Goal: Task Accomplishment & Management: Use online tool/utility

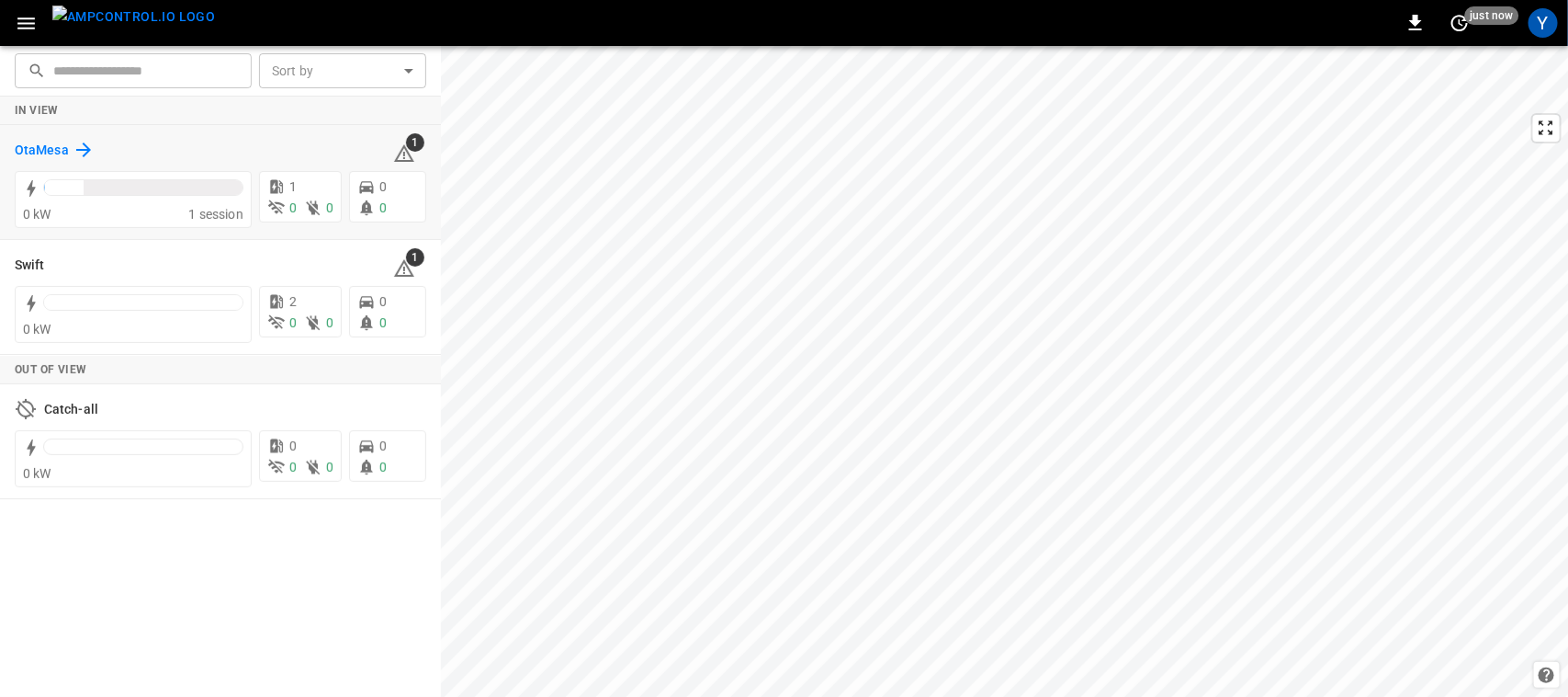
click at [65, 143] on h6 "OtaMesa" at bounding box center [41, 150] width 54 height 20
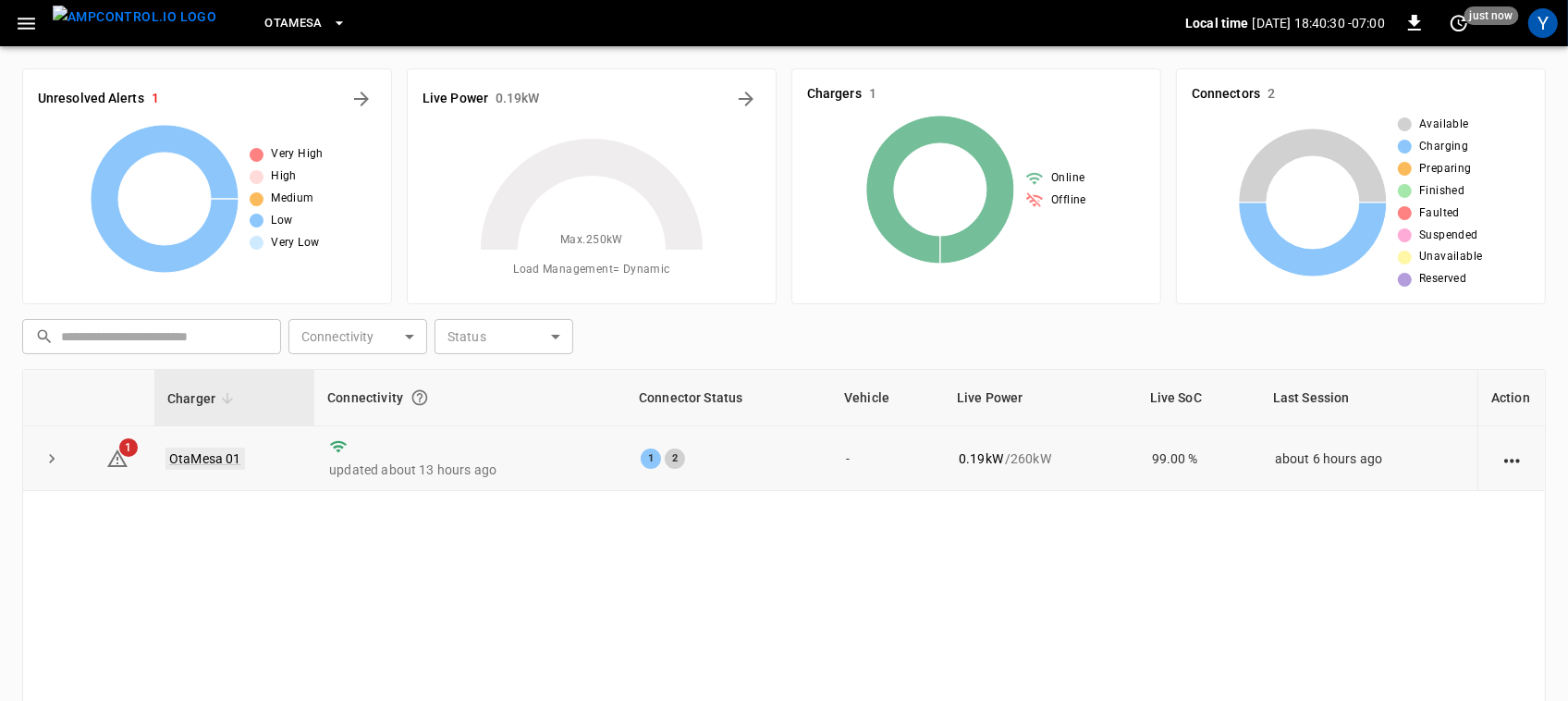
click at [206, 449] on link "OtaMesa 01" at bounding box center [205, 458] width 80 height 22
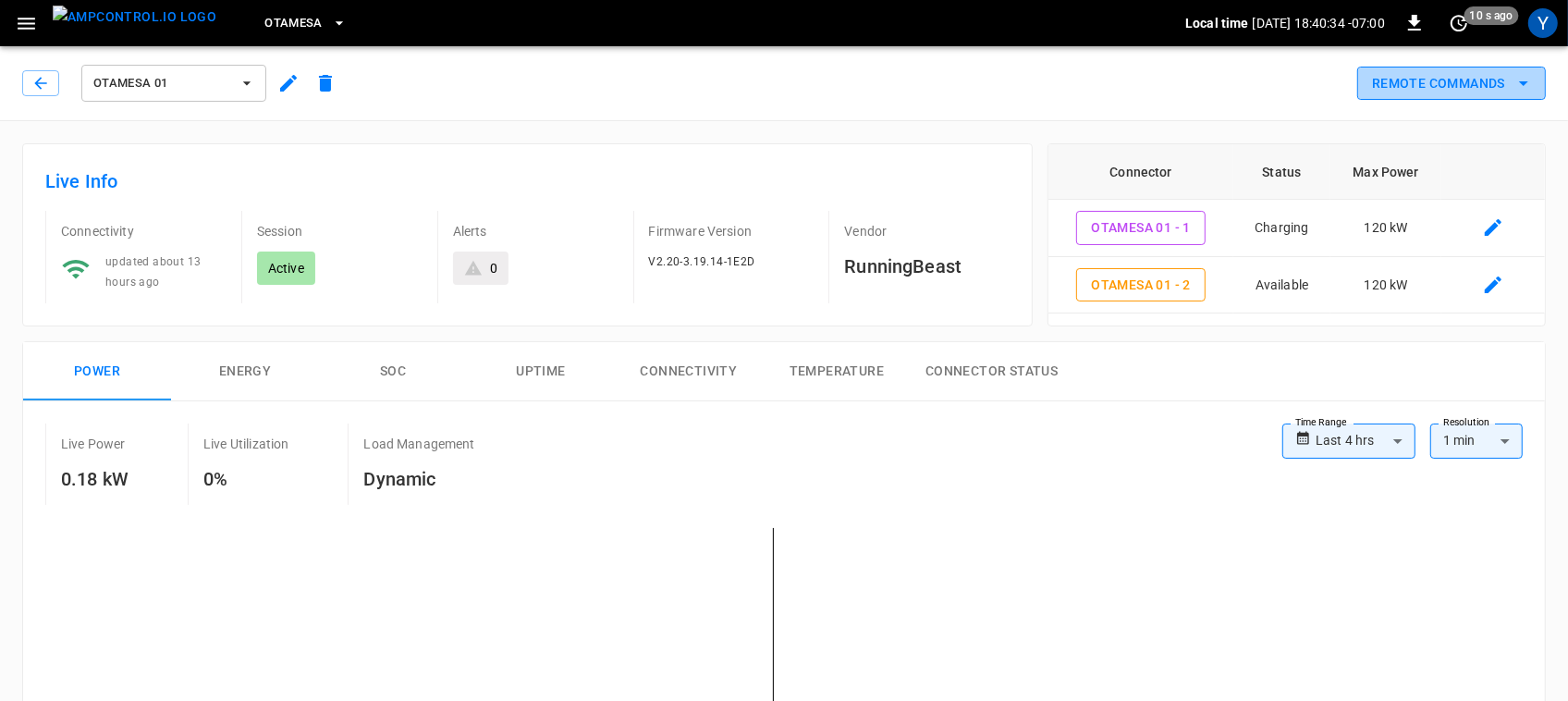
click at [1416, 88] on button "Remote Commands" at bounding box center [1452, 84] width 189 height 35
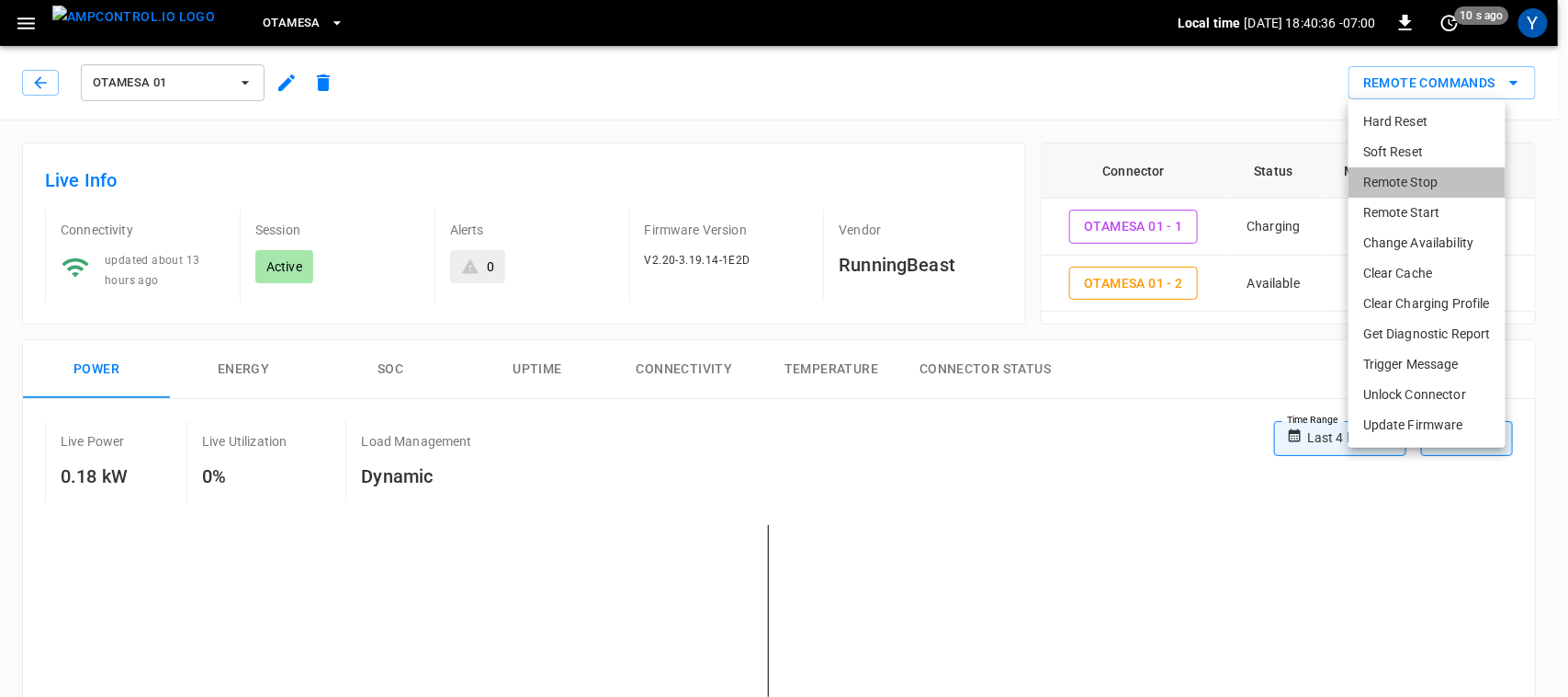
click at [1414, 182] on li "Remote Stop" at bounding box center [1427, 183] width 157 height 31
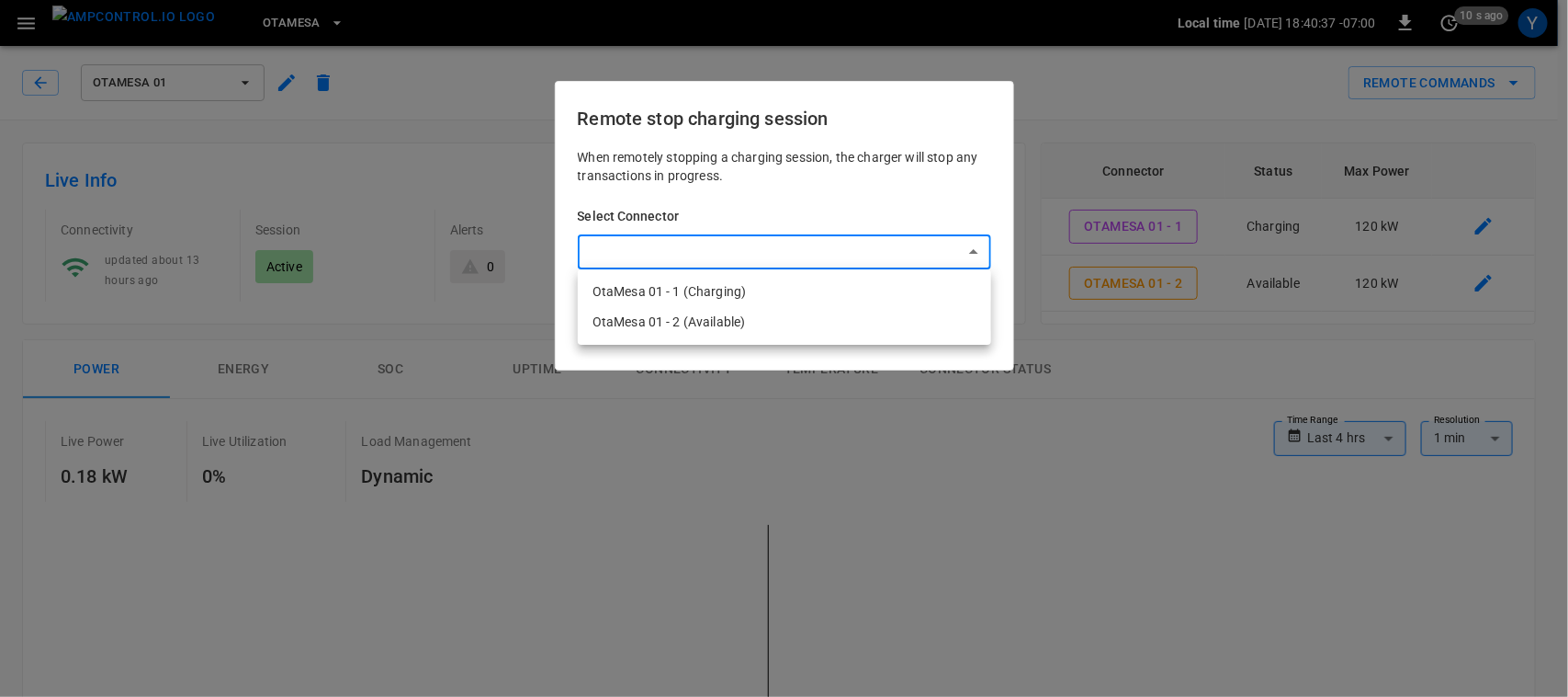
drag, startPoint x: 824, startPoint y: 321, endPoint x: 897, endPoint y: 282, distance: 82.8
click at [897, 282] on ul "OtaMesa 01 - 1 (Charging) OtaMesa 01 - 2 (Available)" at bounding box center [784, 307] width 414 height 76
click at [897, 282] on li "OtaMesa 01 - 1 (Charging)" at bounding box center [784, 292] width 414 height 31
type input "**********"
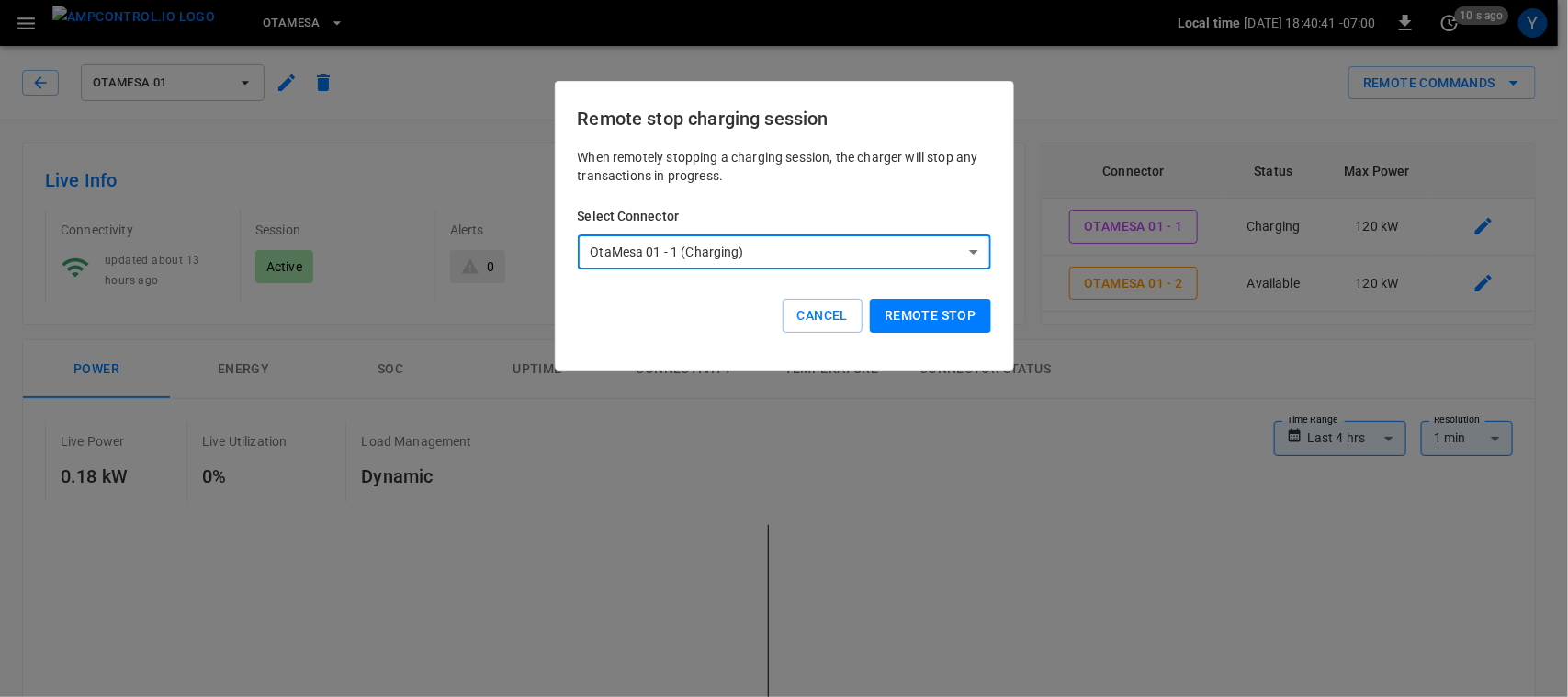
click at [913, 311] on button "Remote stop" at bounding box center [930, 316] width 120 height 34
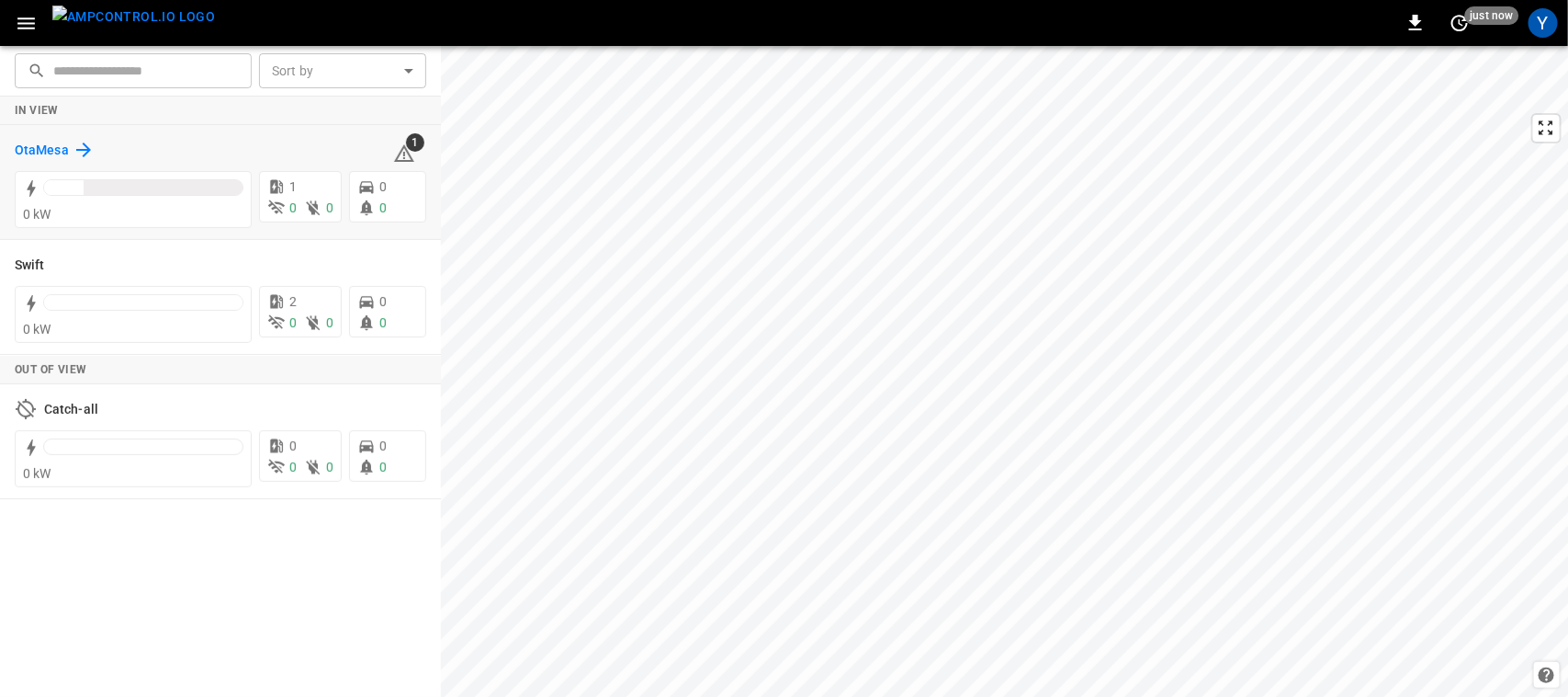
click at [46, 147] on h6 "OtaMesa" at bounding box center [41, 150] width 54 height 20
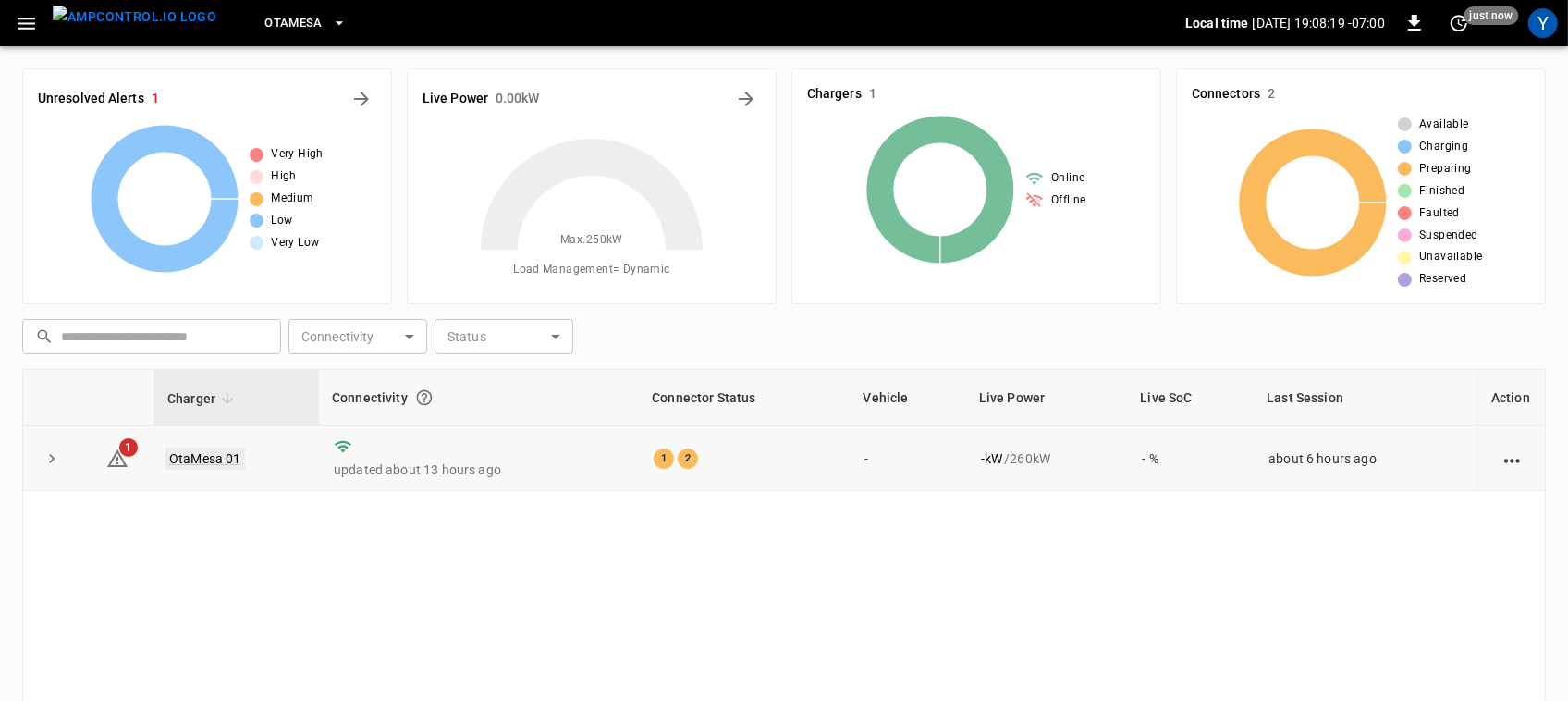
click at [188, 466] on link "OtaMesa 01" at bounding box center [205, 458] width 80 height 22
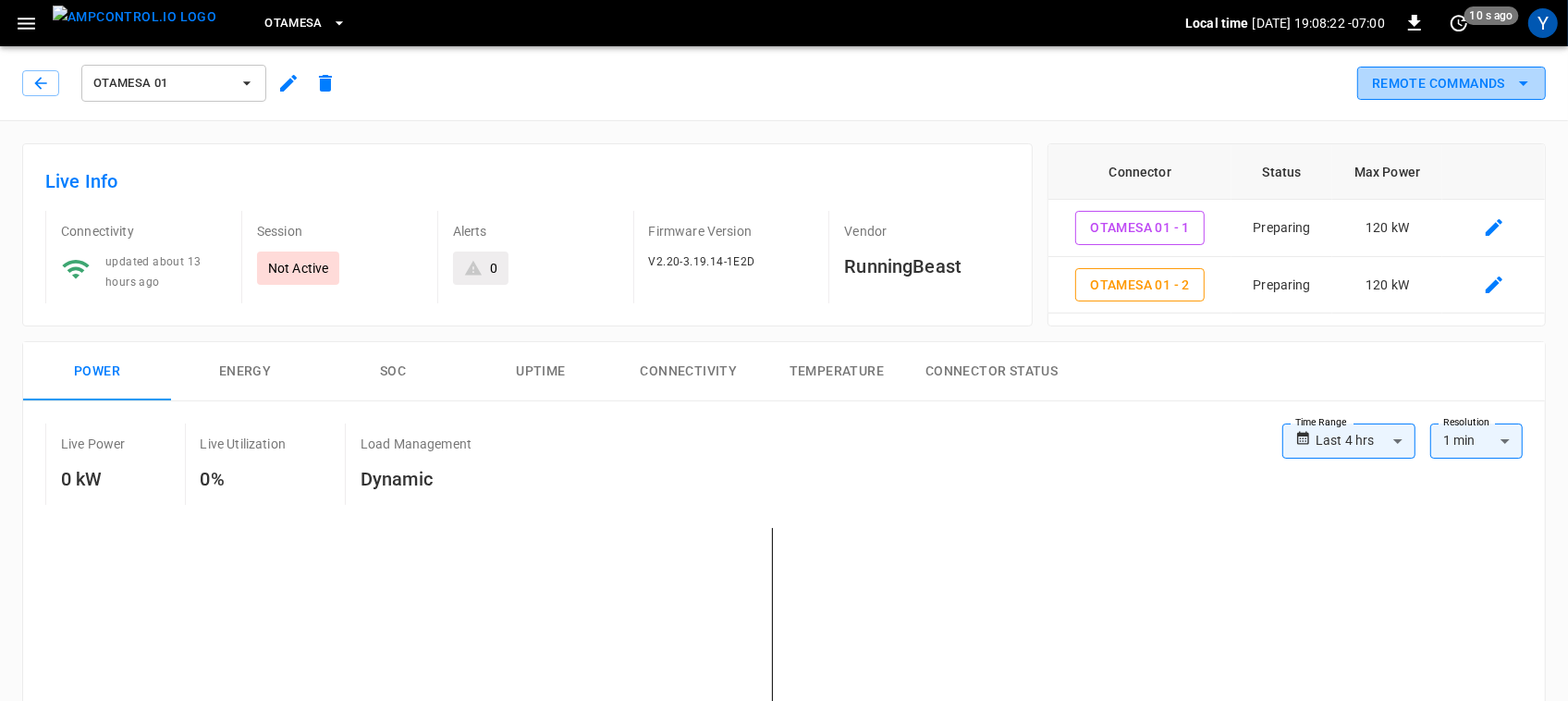
click at [1393, 98] on button "Remote Commands" at bounding box center [1452, 84] width 189 height 35
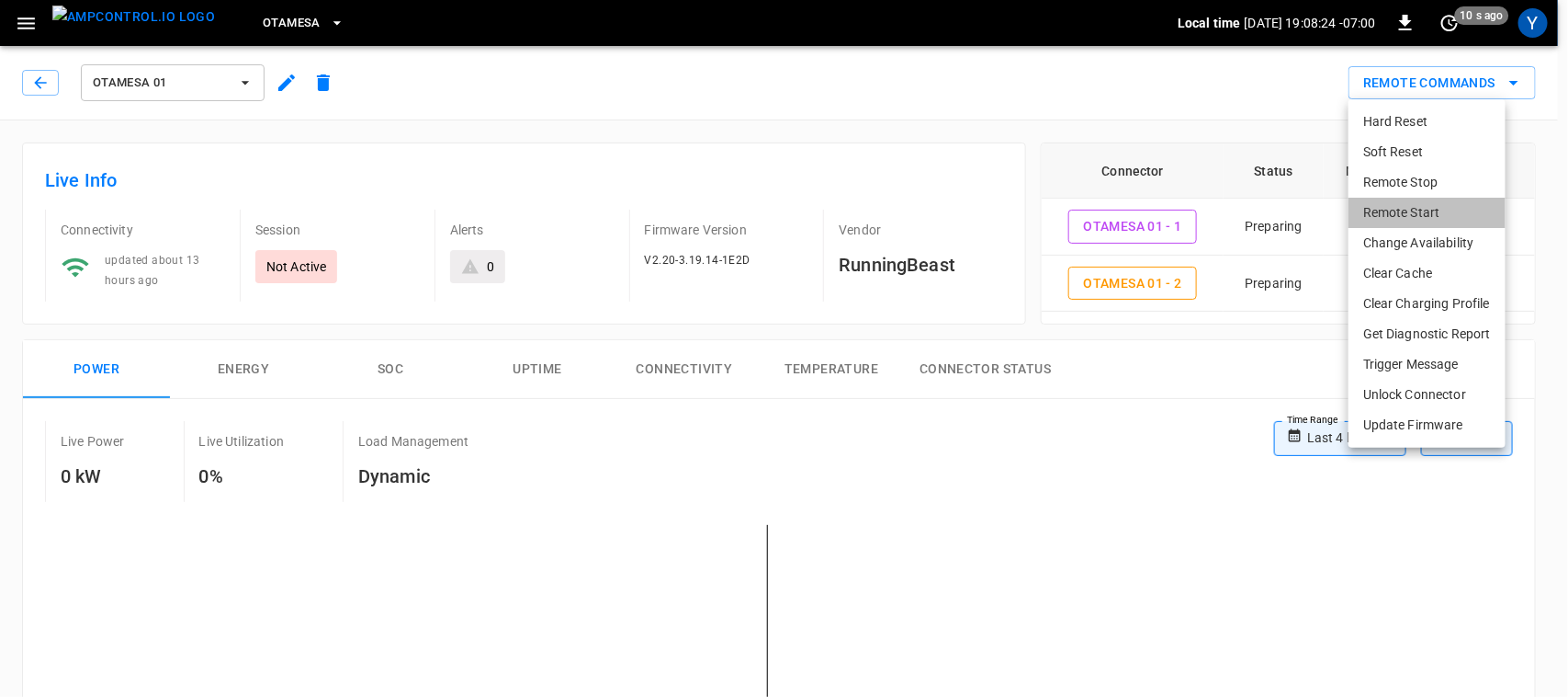
drag, startPoint x: 1378, startPoint y: 204, endPoint x: 1292, endPoint y: 199, distance: 86.1
click at [1292, 199] on div "Hard Reset Soft Reset Remote Stop Remote Start Change Availability Clear Cache …" at bounding box center [784, 348] width 1568 height 697
click at [1470, 211] on li "Remote Start" at bounding box center [1427, 213] width 157 height 31
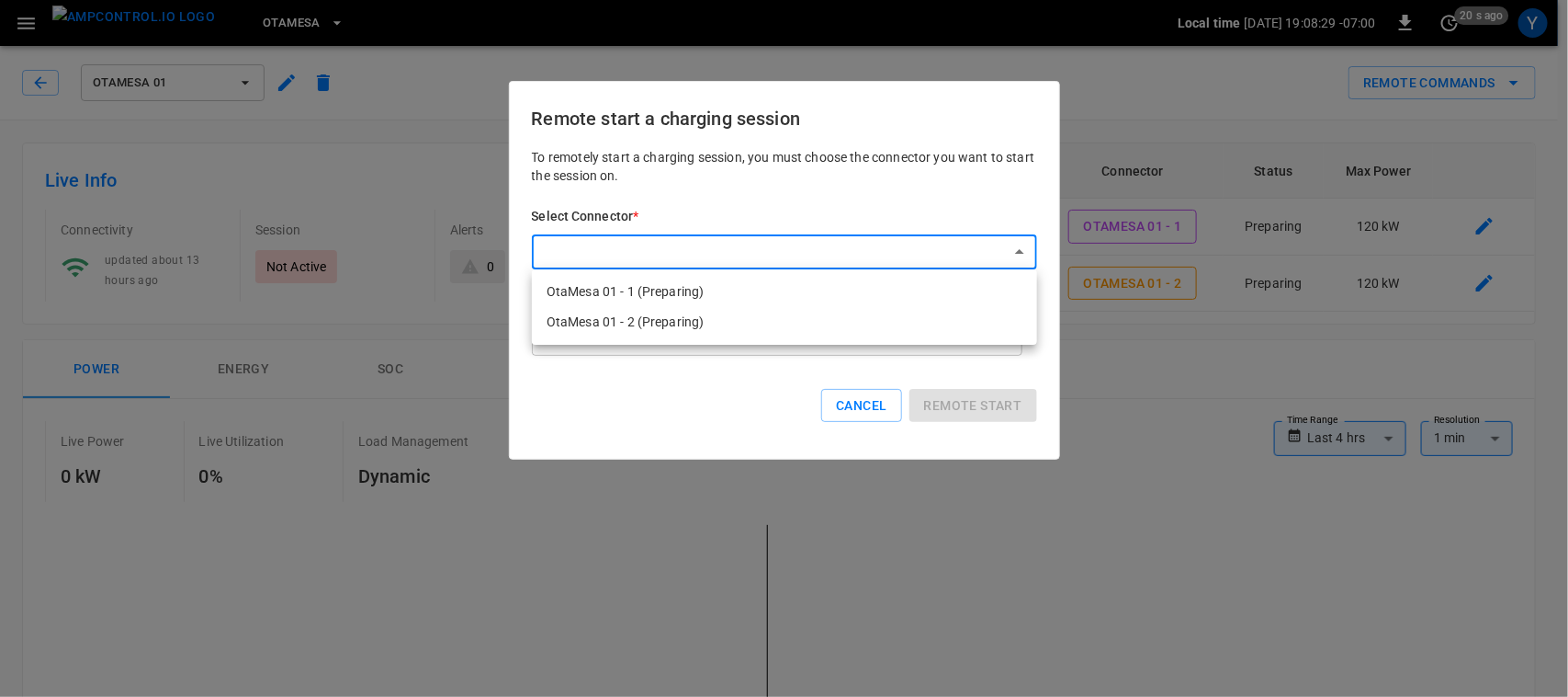
drag, startPoint x: 868, startPoint y: 288, endPoint x: 937, endPoint y: 293, distance: 69.2
click at [937, 293] on li "OtaMesa 01 - 1 (Preparing)" at bounding box center [784, 292] width 505 height 31
type input "**********"
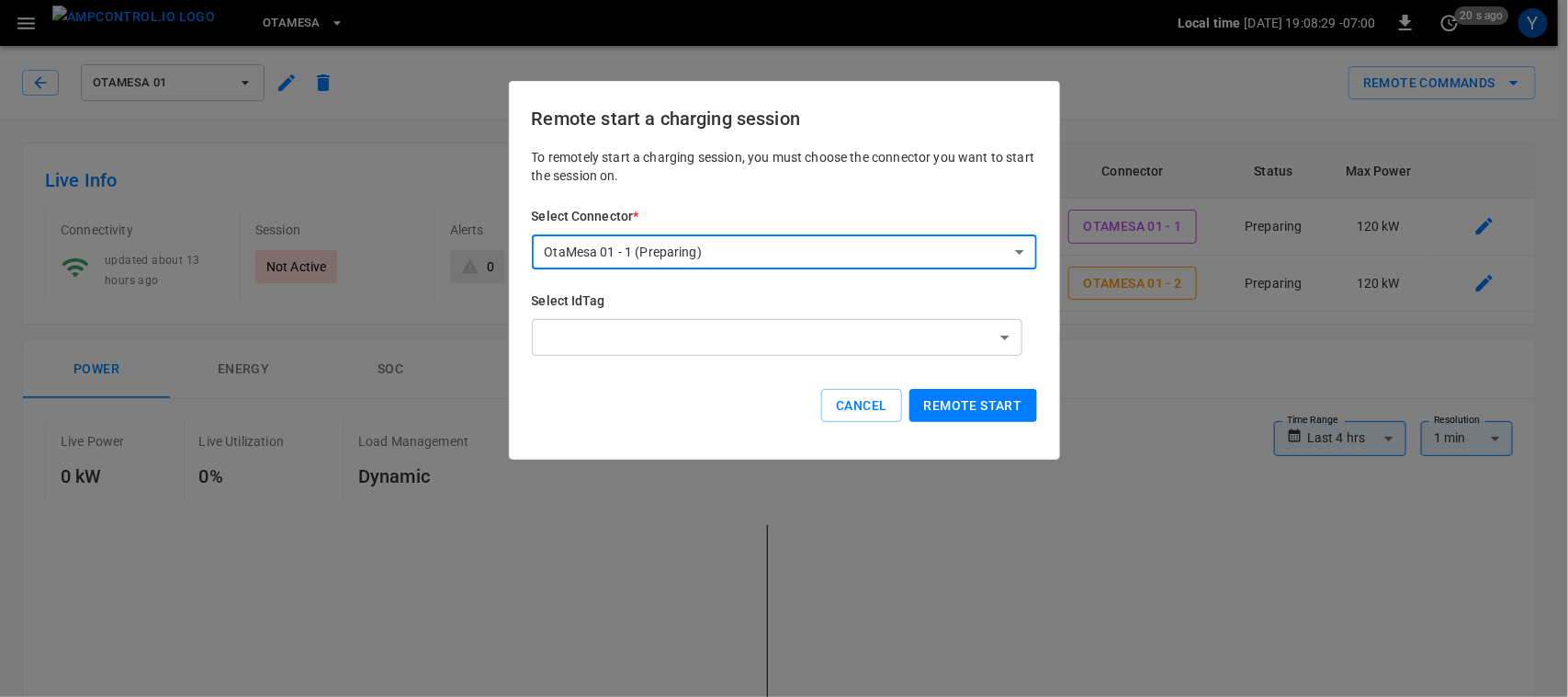
click at [937, 293] on h6 "Select IdTag" at bounding box center [784, 301] width 505 height 20
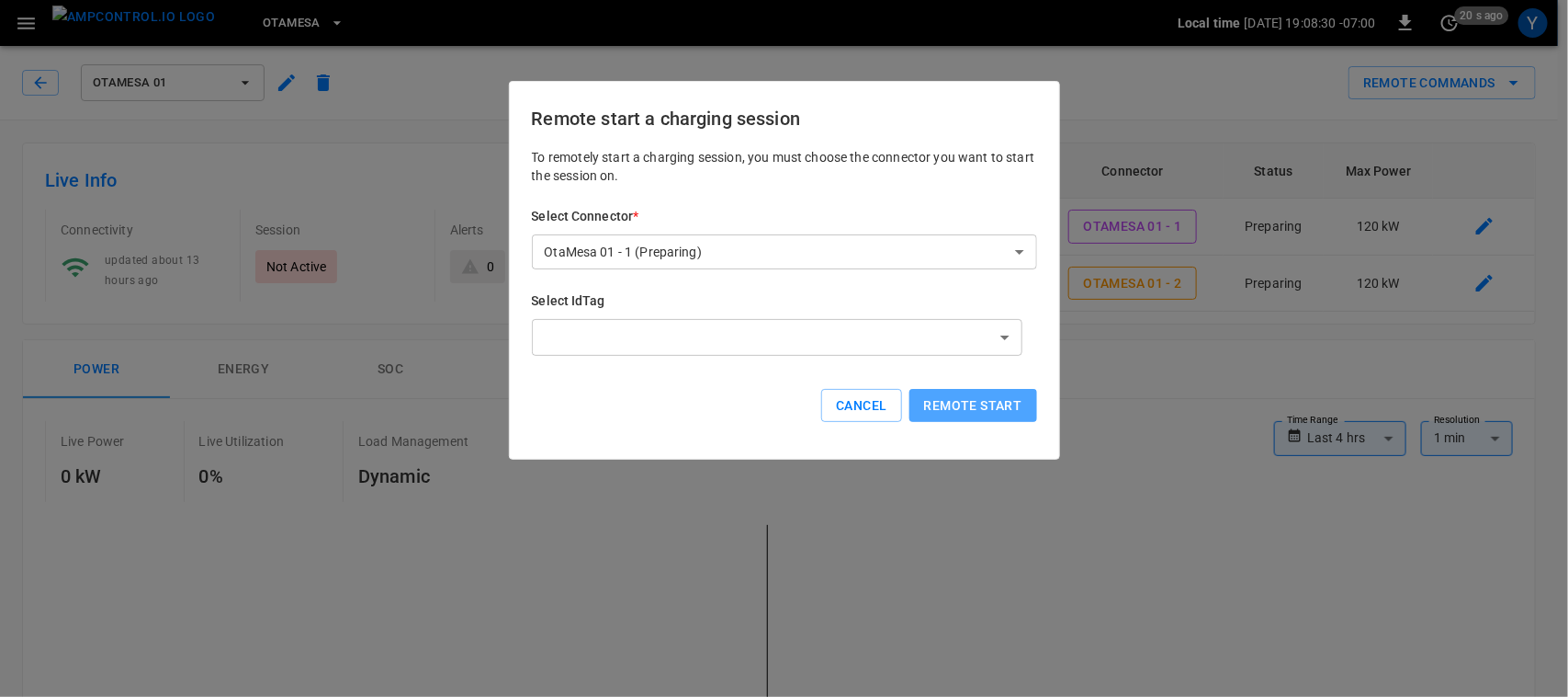
click at [971, 403] on button "Remote start" at bounding box center [974, 406] width 128 height 34
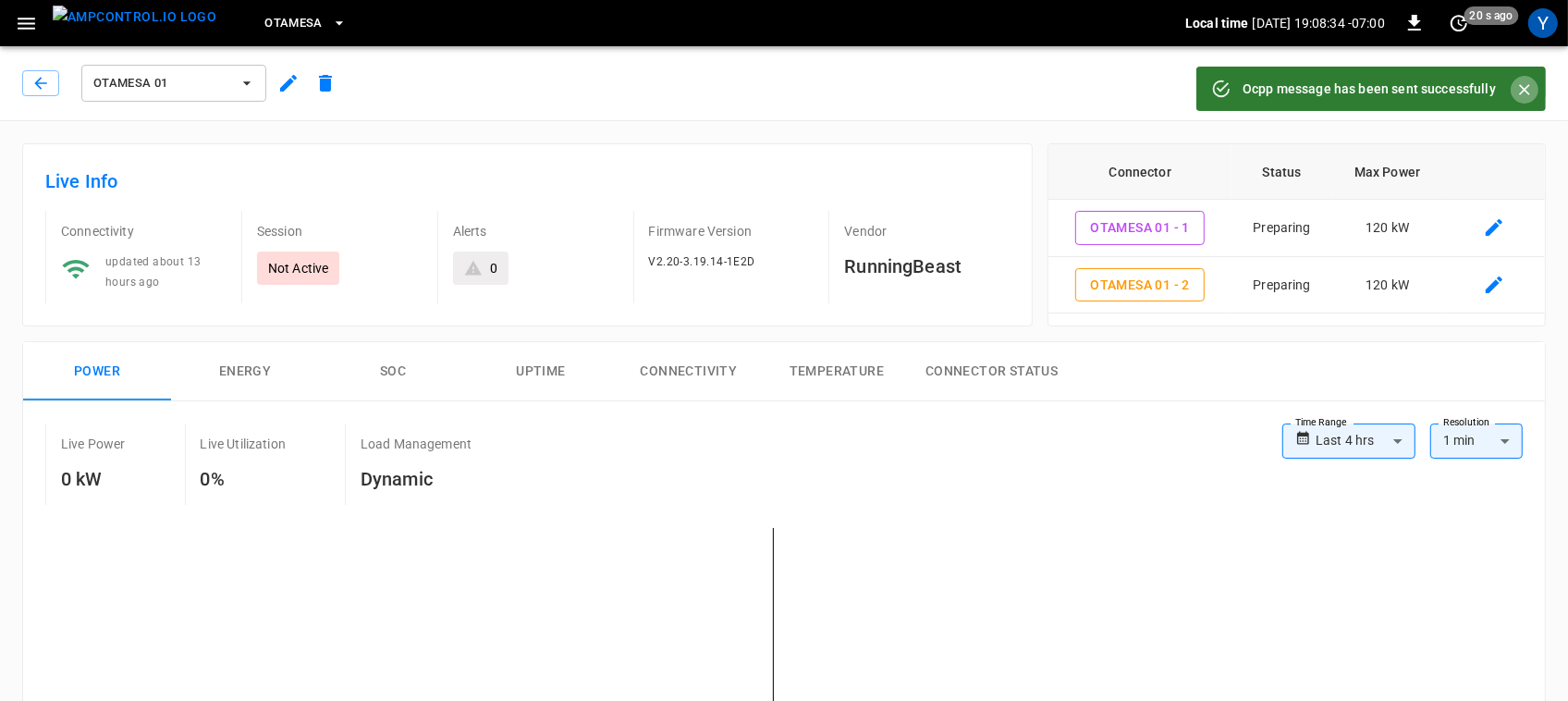
click at [1516, 84] on icon "Close" at bounding box center [1525, 89] width 18 height 18
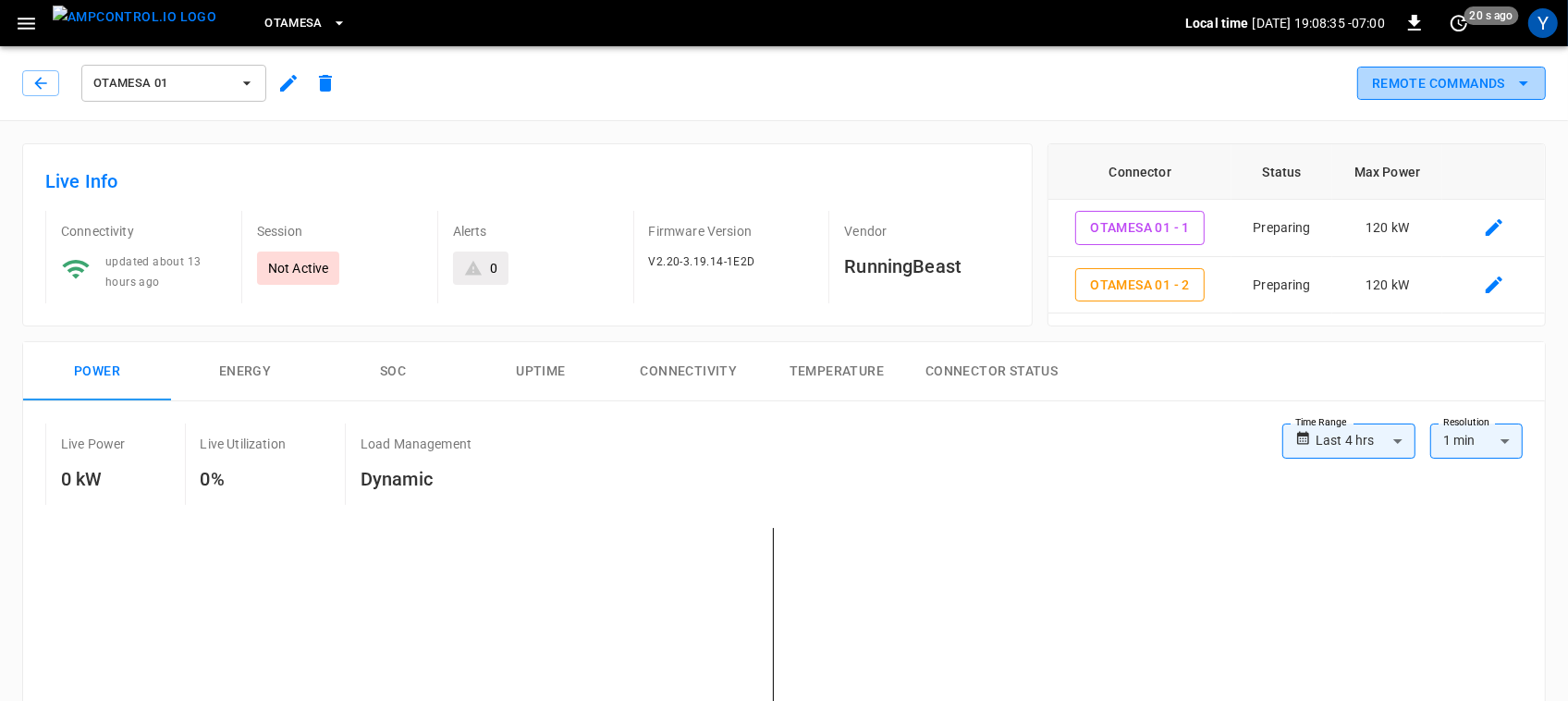
click at [1449, 88] on button "Remote Commands" at bounding box center [1452, 84] width 189 height 35
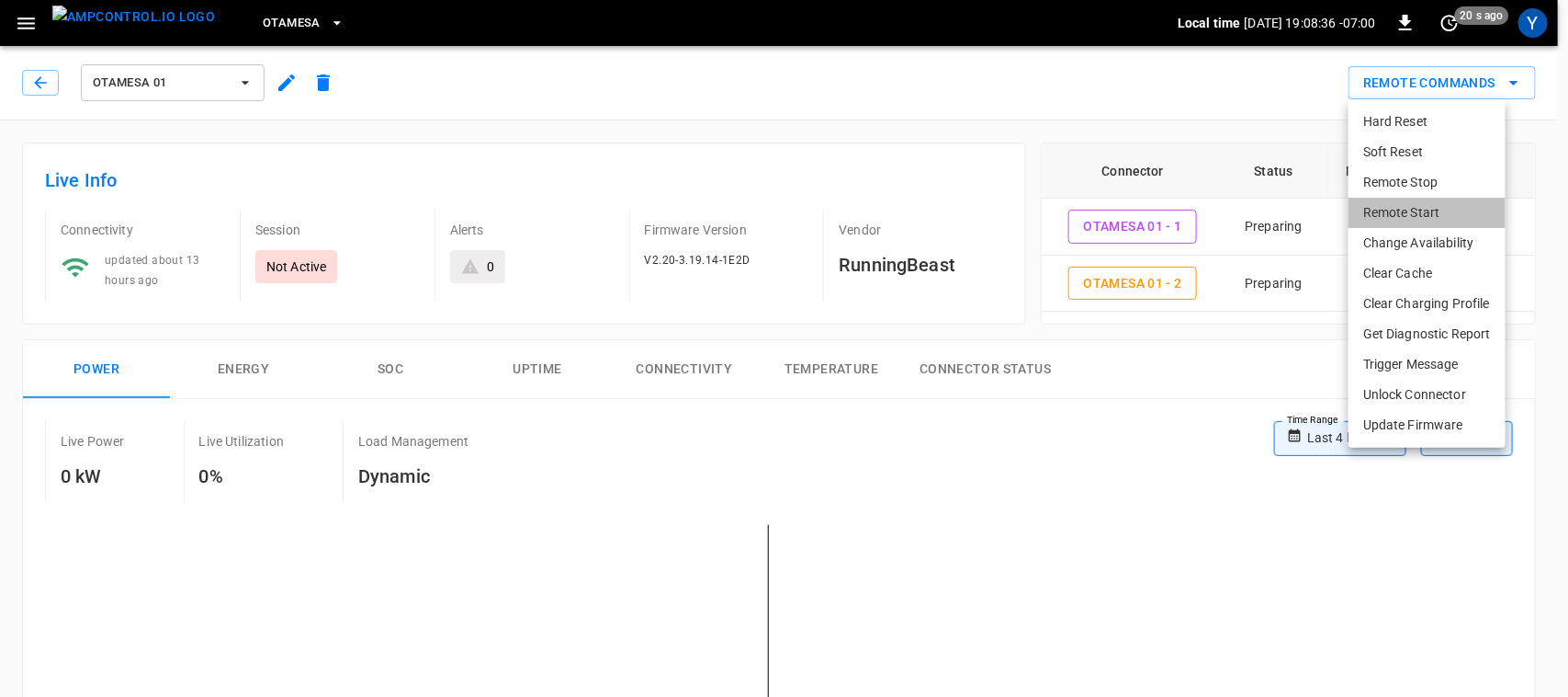
click at [1407, 202] on li "Remote Start" at bounding box center [1427, 213] width 157 height 31
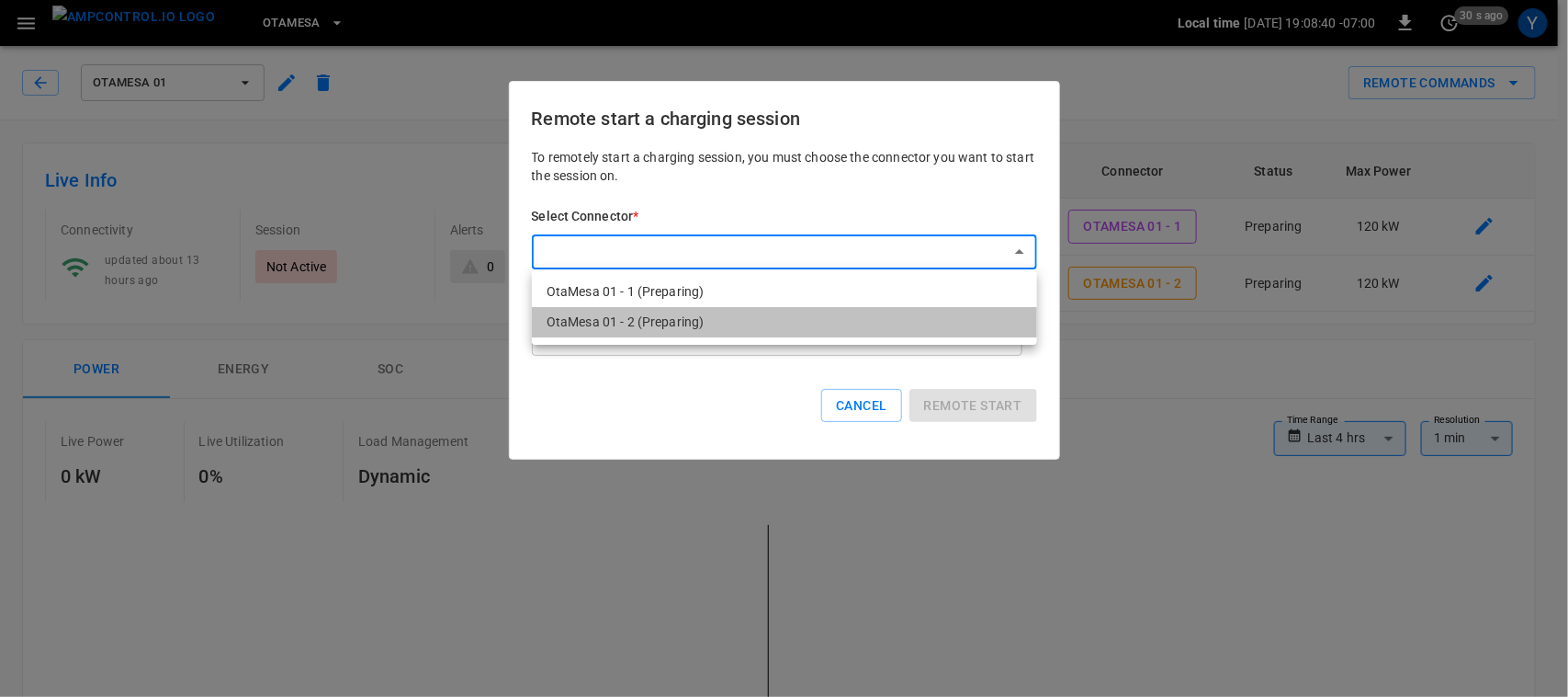
click at [643, 311] on li "OtaMesa 01 - 2 (Preparing)" at bounding box center [784, 322] width 505 height 31
type input "**********"
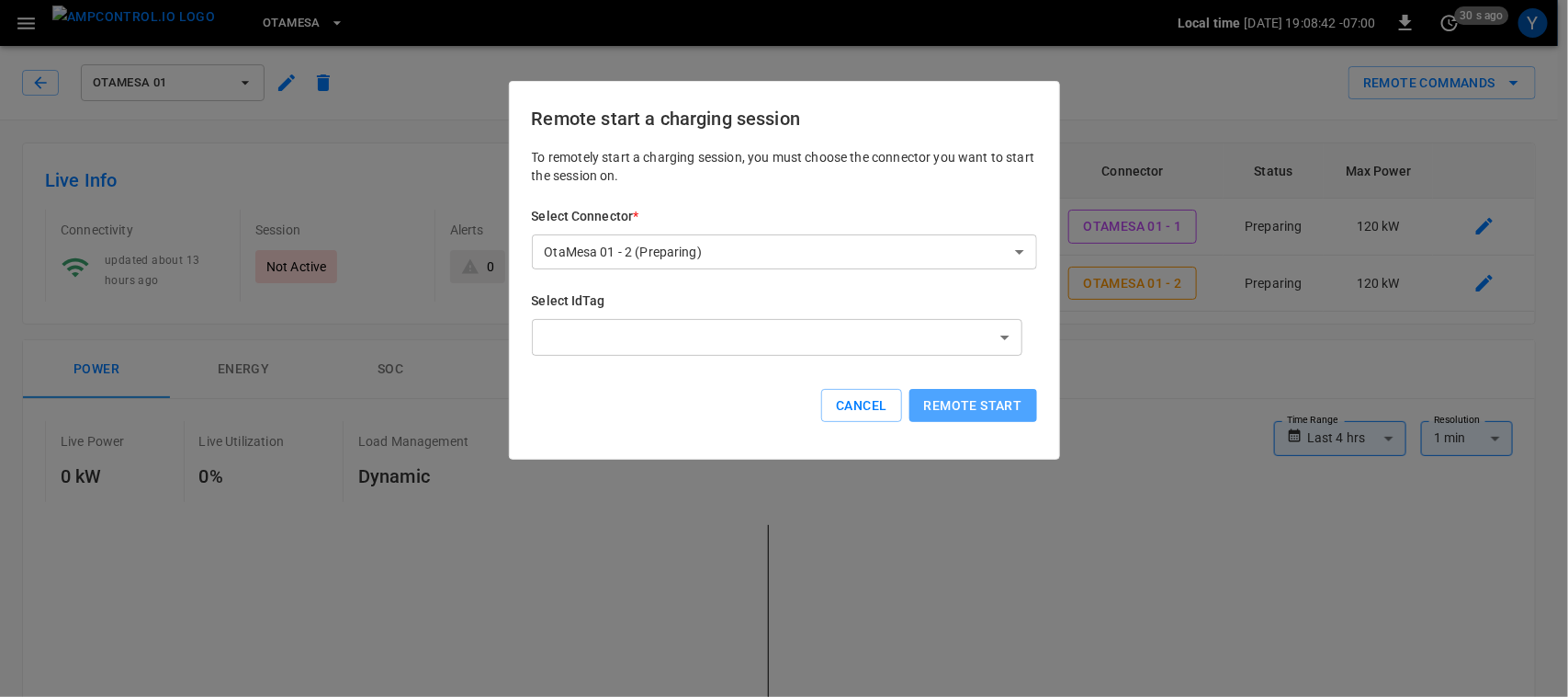
click at [944, 402] on button "Remote start" at bounding box center [974, 406] width 128 height 34
